Goal: Task Accomplishment & Management: Use online tool/utility

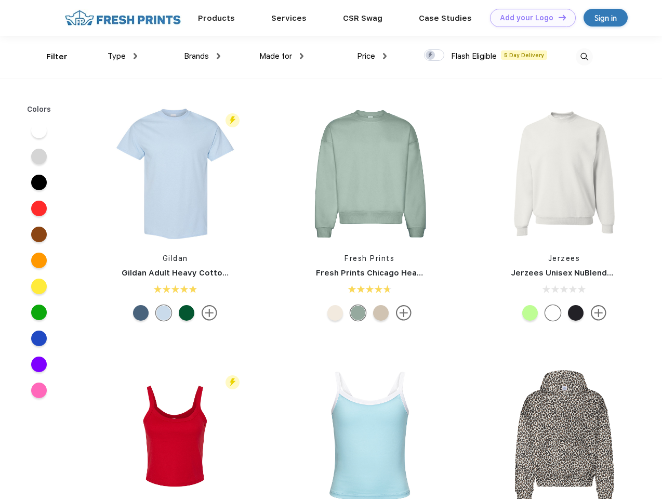
click at [529, 18] on link "Add your Logo Design Tool" at bounding box center [533, 18] width 86 height 18
click at [0, 0] on div "Design Tool" at bounding box center [0, 0] width 0 height 0
click at [557, 17] on link "Add your Logo Design Tool" at bounding box center [533, 18] width 86 height 18
click at [50, 57] on div "Filter" at bounding box center [56, 57] width 21 height 12
click at [123, 56] on span "Type" at bounding box center [117, 55] width 18 height 9
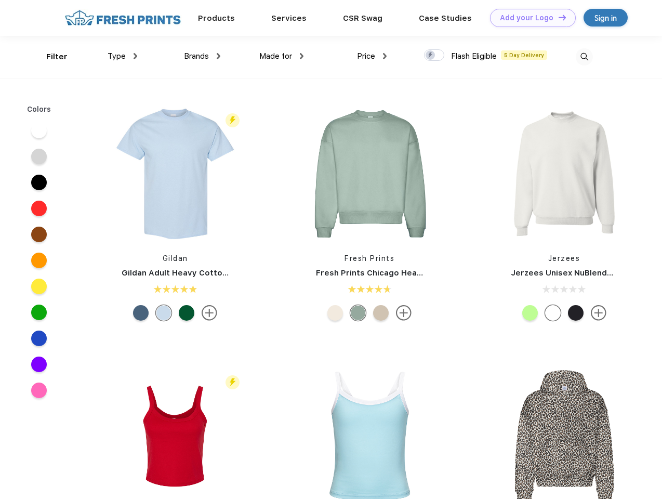
click at [202, 56] on span "Brands" at bounding box center [196, 55] width 25 height 9
click at [282, 56] on span "Made for" at bounding box center [275, 55] width 33 height 9
click at [372, 56] on span "Price" at bounding box center [366, 55] width 18 height 9
click at [434, 56] on div at bounding box center [434, 54] width 20 height 11
click at [431, 56] on input "checkbox" at bounding box center [427, 52] width 7 height 7
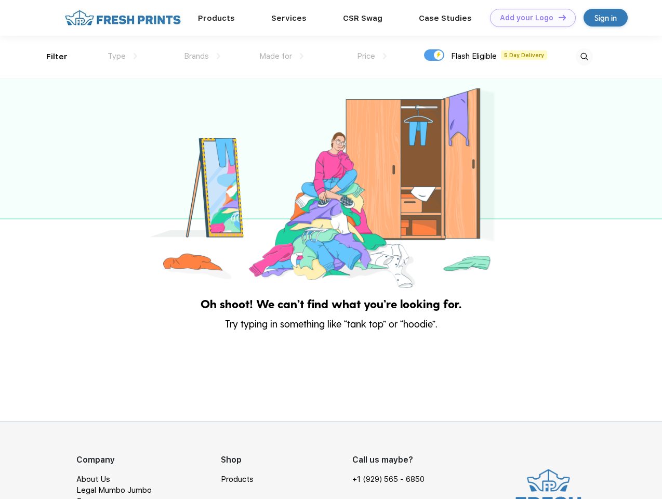
click at [584, 57] on img at bounding box center [584, 56] width 17 height 17
